Goal: Information Seeking & Learning: Check status

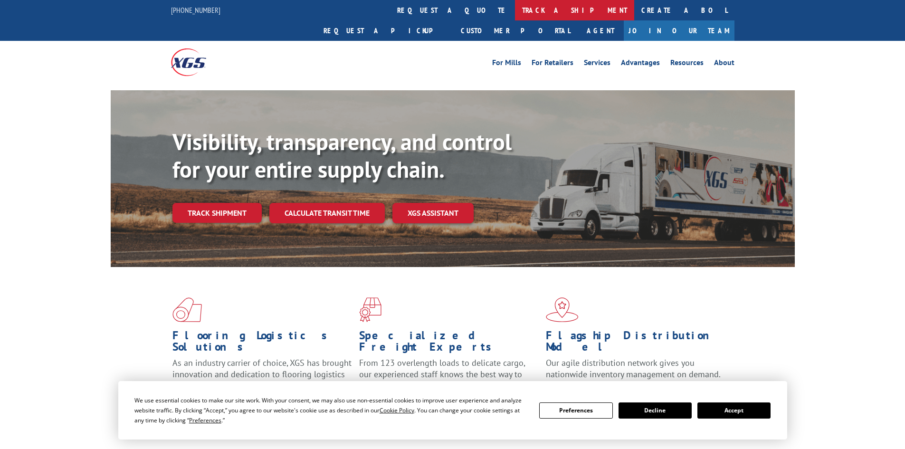
click at [515, 9] on link "track a shipment" at bounding box center [574, 10] width 119 height 20
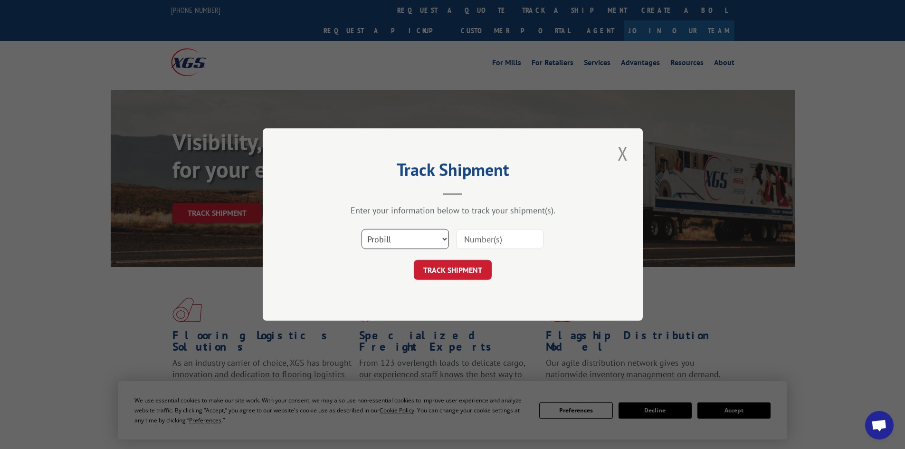
click at [387, 244] on select "Select category... Probill BOL PO" at bounding box center [405, 239] width 87 height 20
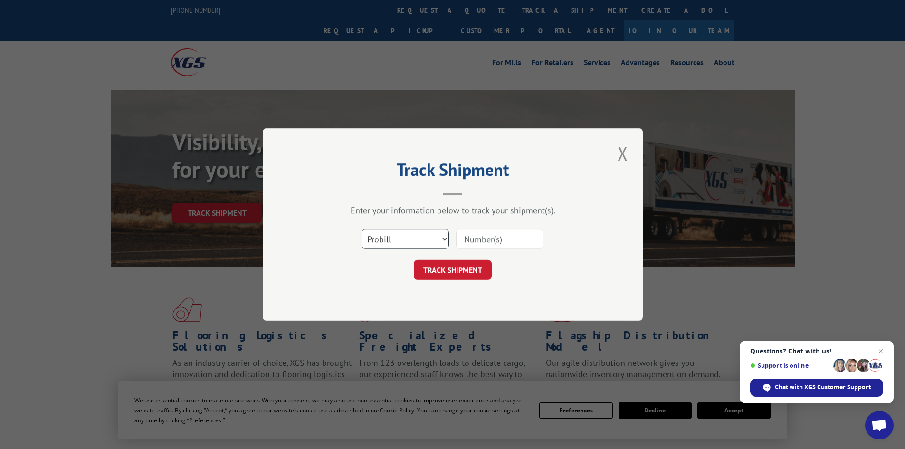
click at [362, 229] on select "Select category... Probill BOL PO" at bounding box center [405, 239] width 87 height 20
click at [403, 245] on select "Select category... Probill BOL PO" at bounding box center [405, 239] width 87 height 20
select select "bol"
click at [362, 229] on select "Select category... Probill BOL PO" at bounding box center [405, 239] width 87 height 20
click at [495, 237] on input at bounding box center [499, 239] width 87 height 20
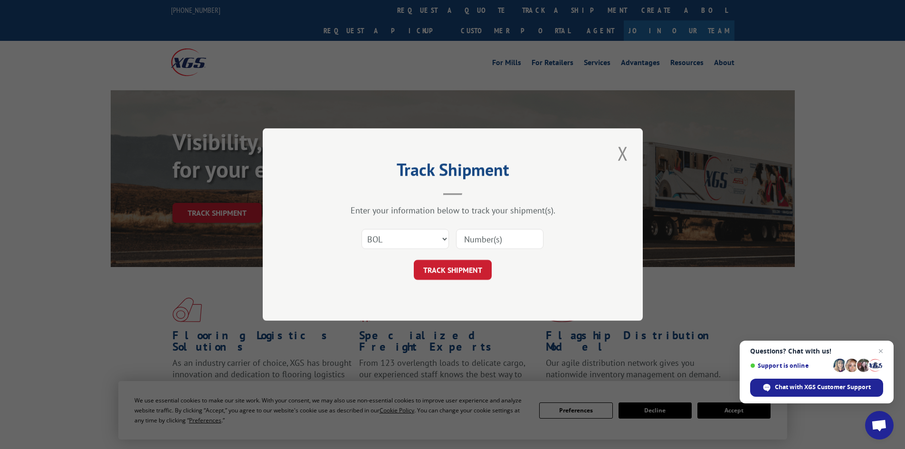
paste input "5951706"
type input "5951706"
click at [433, 274] on button "TRACK SHIPMENT" at bounding box center [453, 270] width 78 height 20
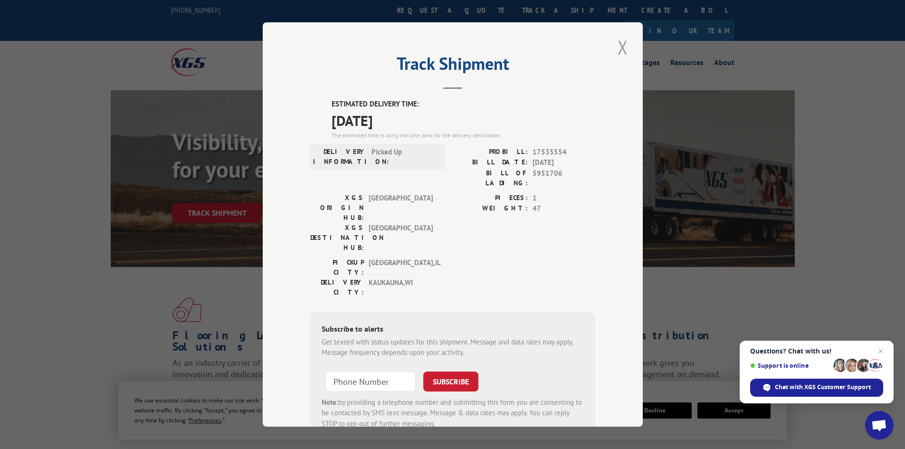
click at [618, 48] on button "Close modal" at bounding box center [623, 47] width 16 height 26
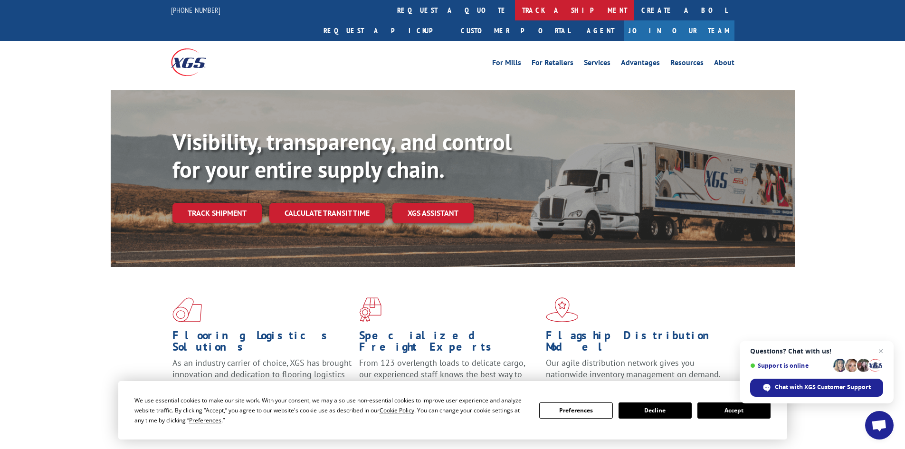
click at [515, 12] on link "track a shipment" at bounding box center [574, 10] width 119 height 20
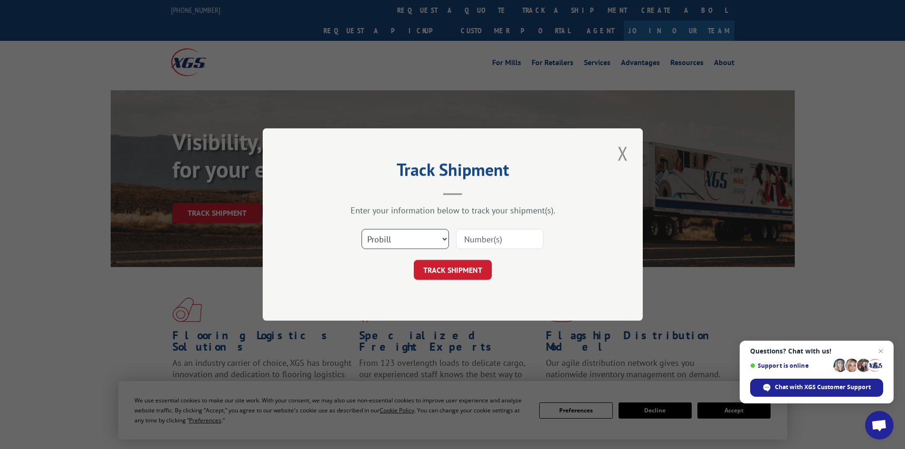
click at [399, 236] on select "Select category... Probill BOL PO" at bounding box center [405, 239] width 87 height 20
select select "bol"
click at [362, 229] on select "Select category... Probill BOL PO" at bounding box center [405, 239] width 87 height 20
click at [476, 238] on input at bounding box center [499, 239] width 87 height 20
paste input "5956790"
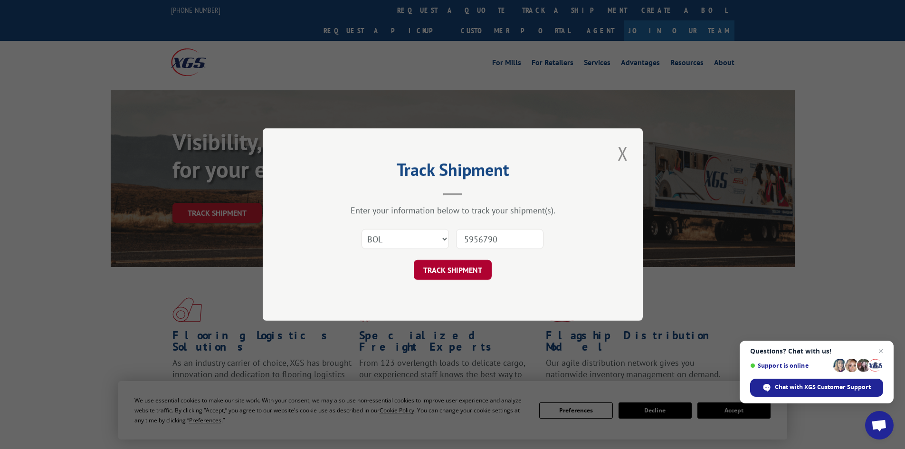
type input "5956790"
click at [481, 263] on button "TRACK SHIPMENT" at bounding box center [453, 270] width 78 height 20
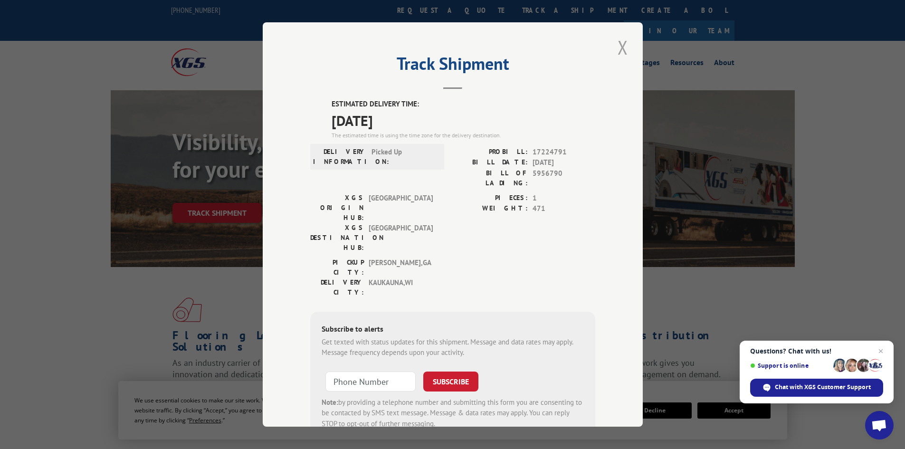
click at [617, 50] on button "Close modal" at bounding box center [623, 47] width 16 height 26
